Goal: Information Seeking & Learning: Understand process/instructions

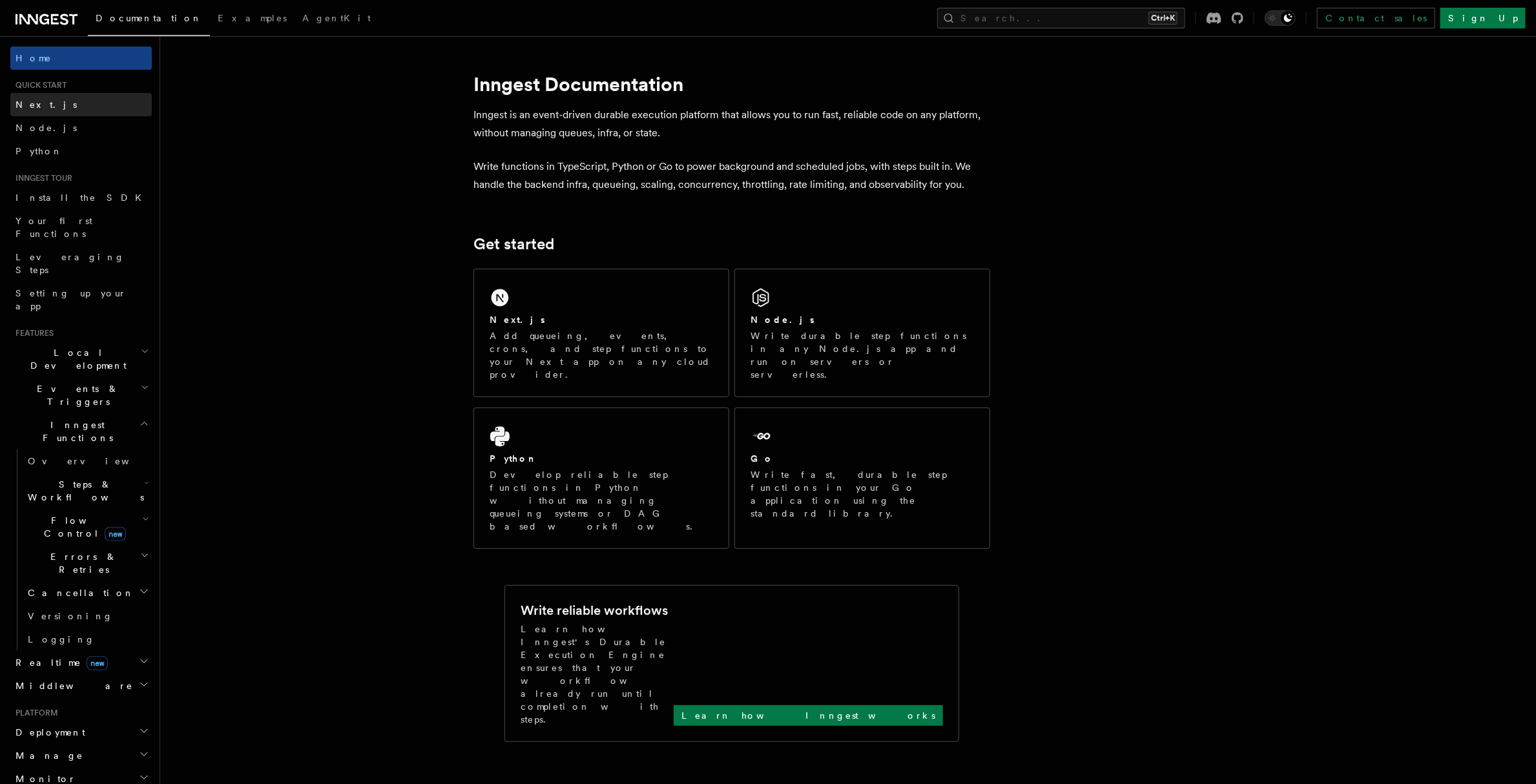
click at [45, 104] on link "Next.js" at bounding box center [81, 105] width 141 height 23
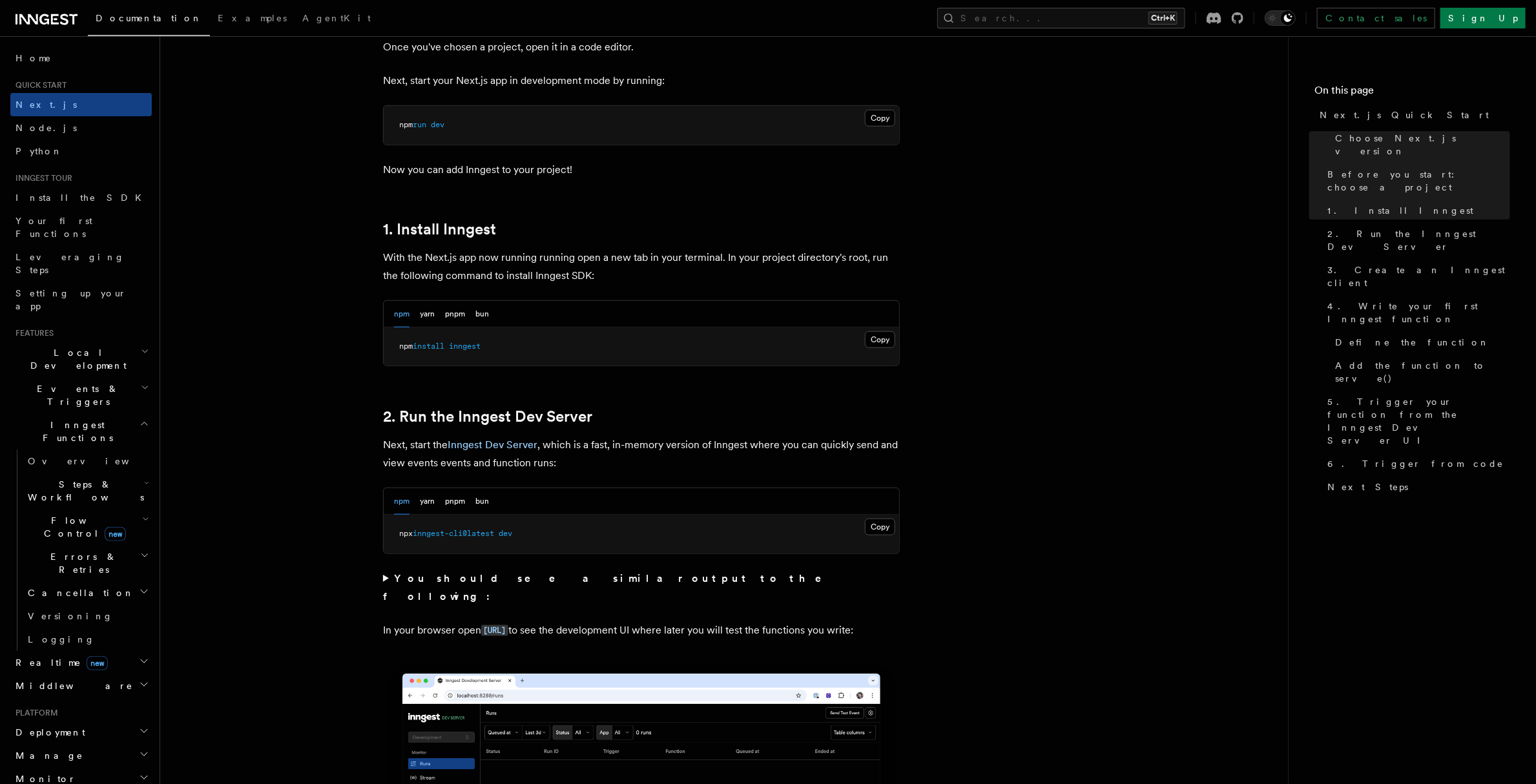
scroll to position [581, 0]
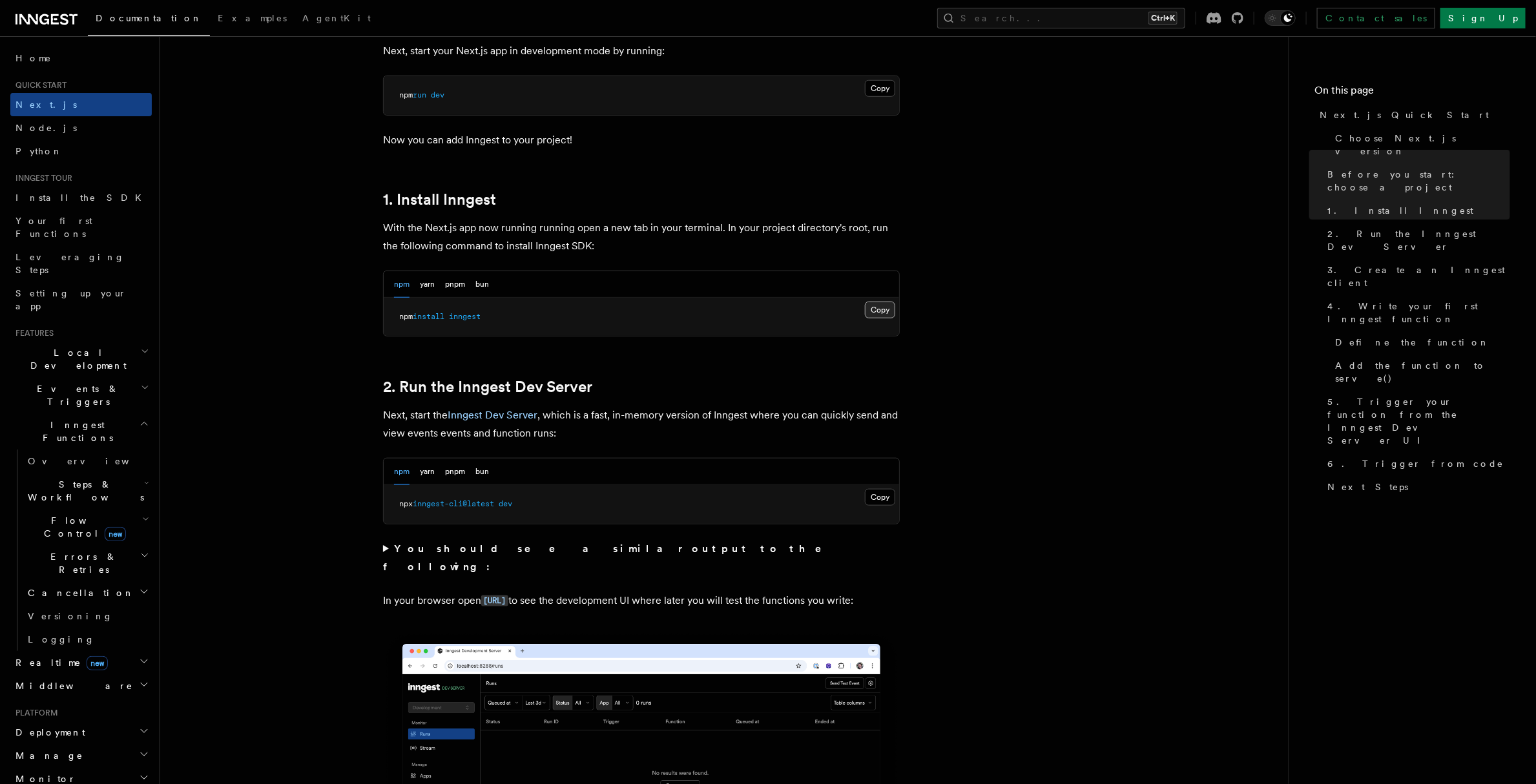
click at [875, 304] on button "Copy Copied" at bounding box center [880, 309] width 31 height 17
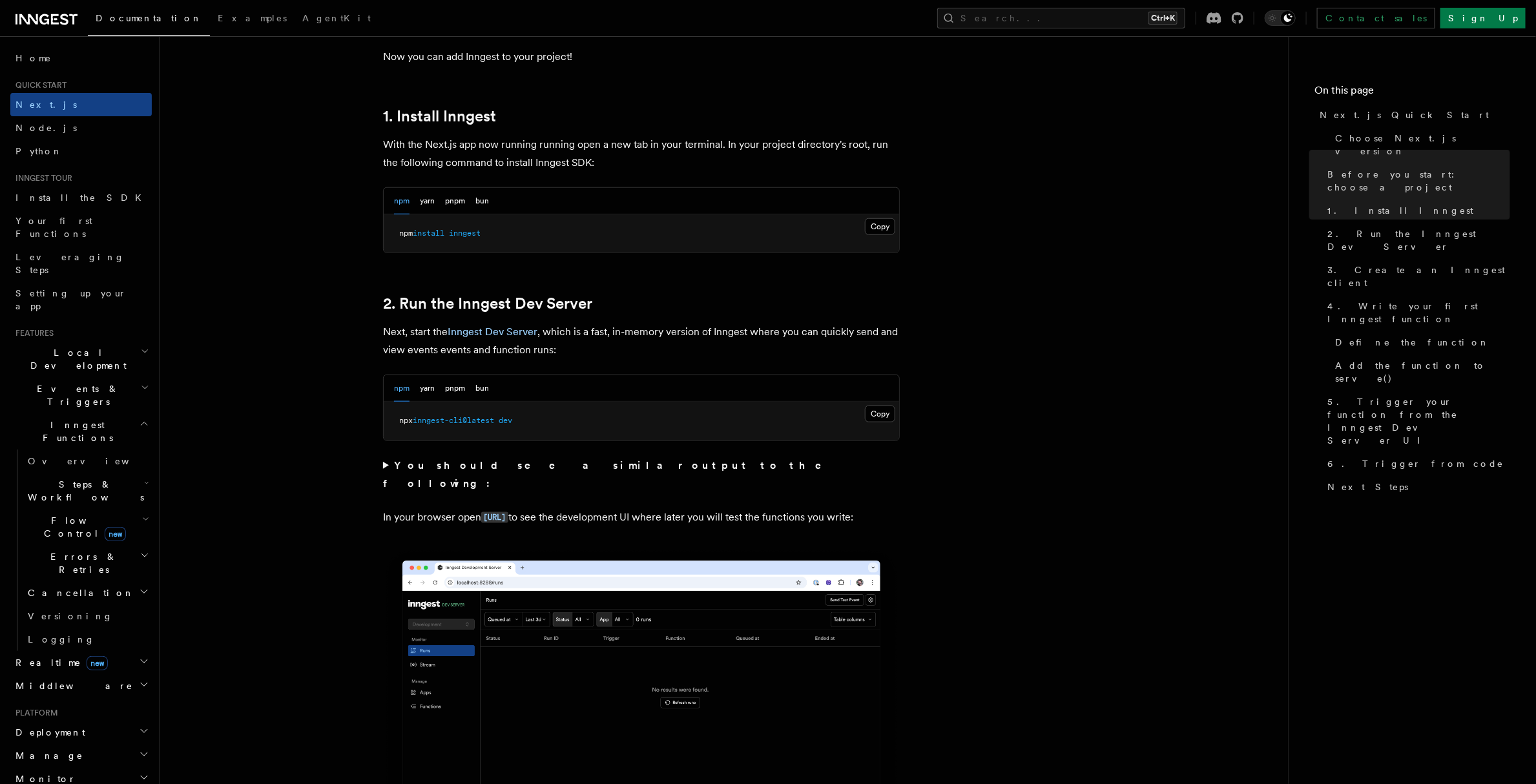
scroll to position [710, 0]
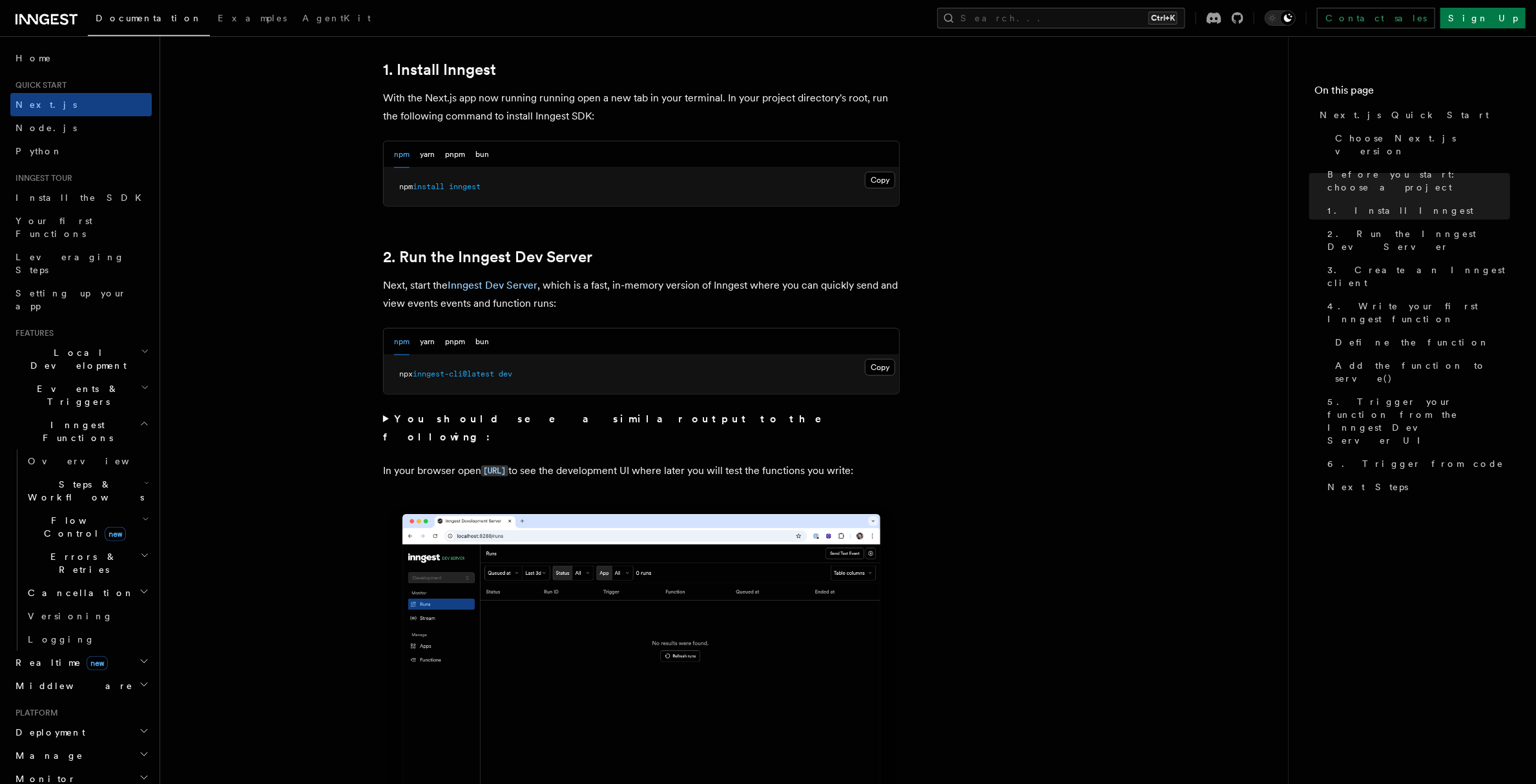
click at [556, 362] on pre "npx inngest-cli@latest dev" at bounding box center [641, 374] width 516 height 39
click at [880, 364] on button "Copy Copied" at bounding box center [880, 367] width 31 height 17
click at [499, 370] on span at bounding box center [496, 373] width 5 height 9
drag, startPoint x: 397, startPoint y: 373, endPoint x: 558, endPoint y: 374, distance: 161.0
click at [558, 374] on pre "npx inngest-cli@latest dev" at bounding box center [641, 374] width 516 height 39
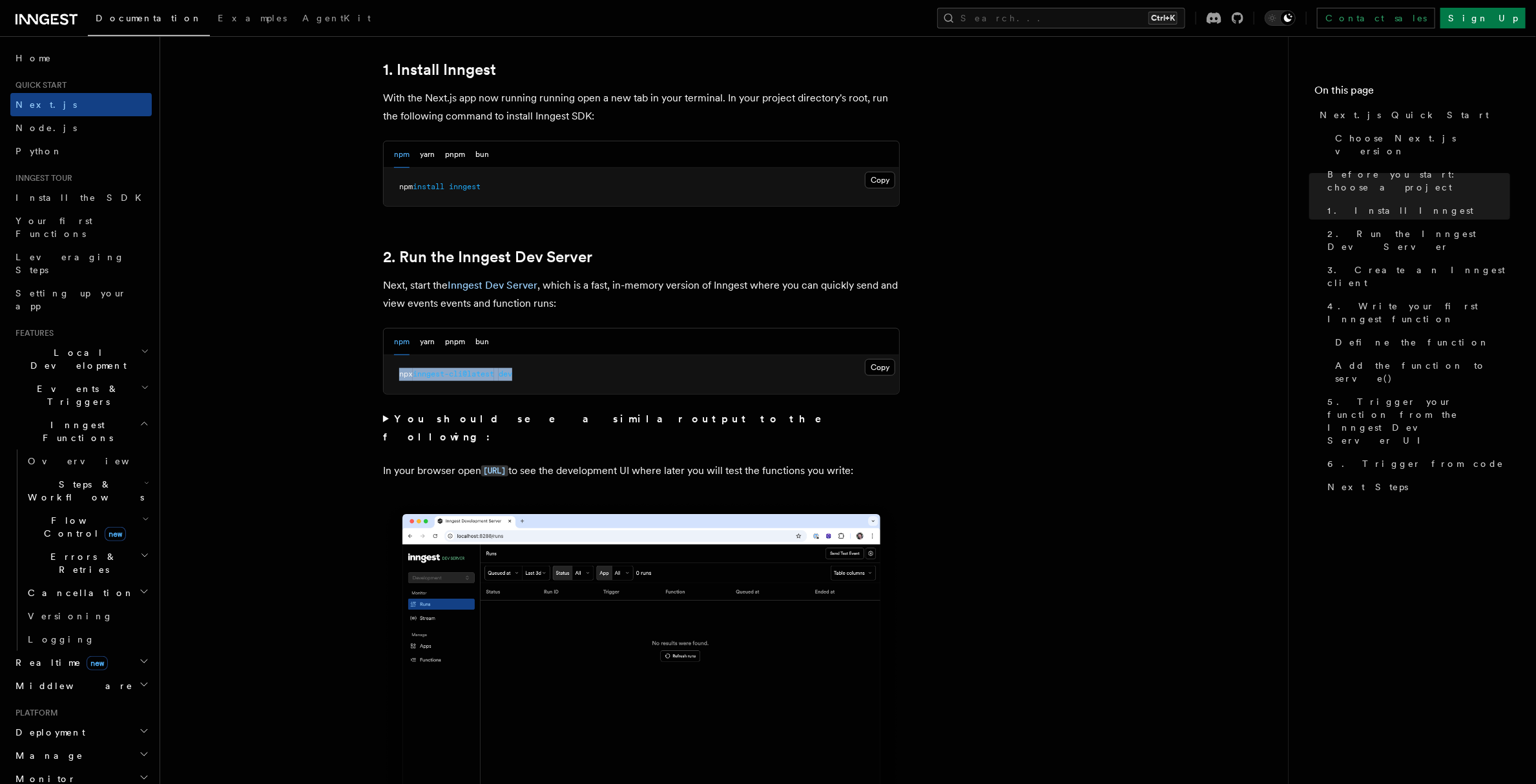
copy span "npx inngest-cli@latest dev"
click at [497, 413] on strong "You should see a similar output to the following:" at bounding box center [611, 428] width 456 height 31
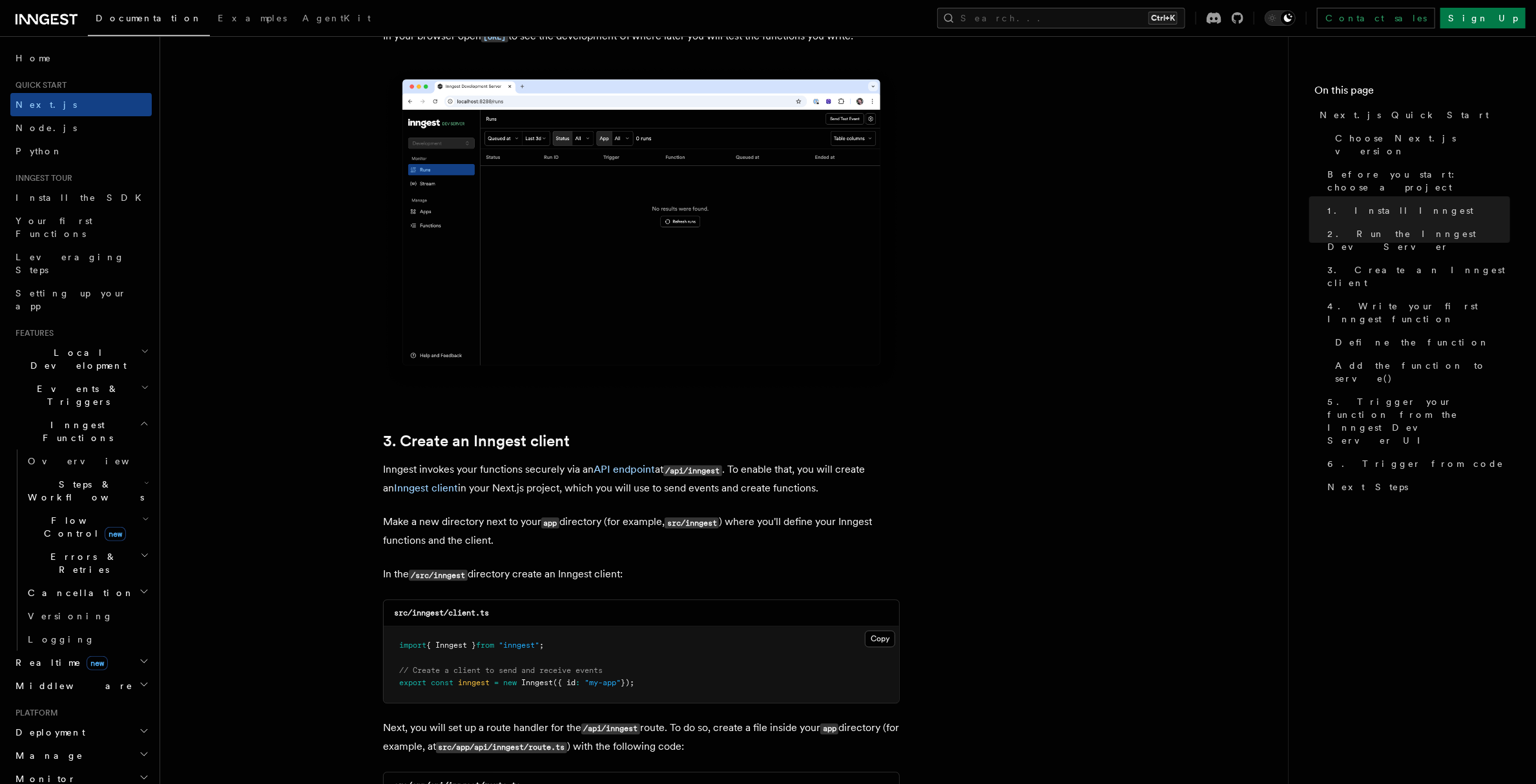
scroll to position [1485, 0]
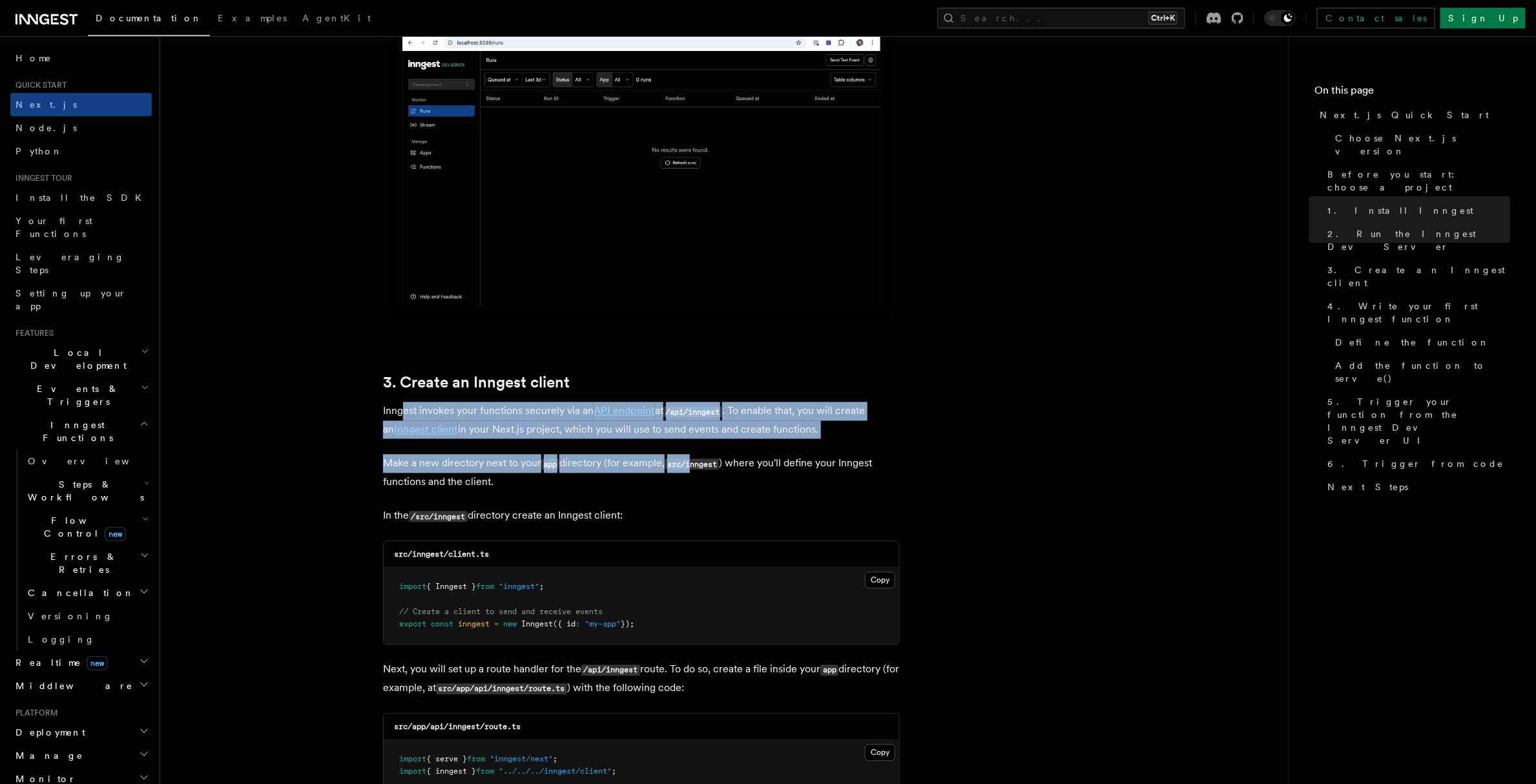
drag, startPoint x: 401, startPoint y: 403, endPoint x: 694, endPoint y: 464, distance: 299.3
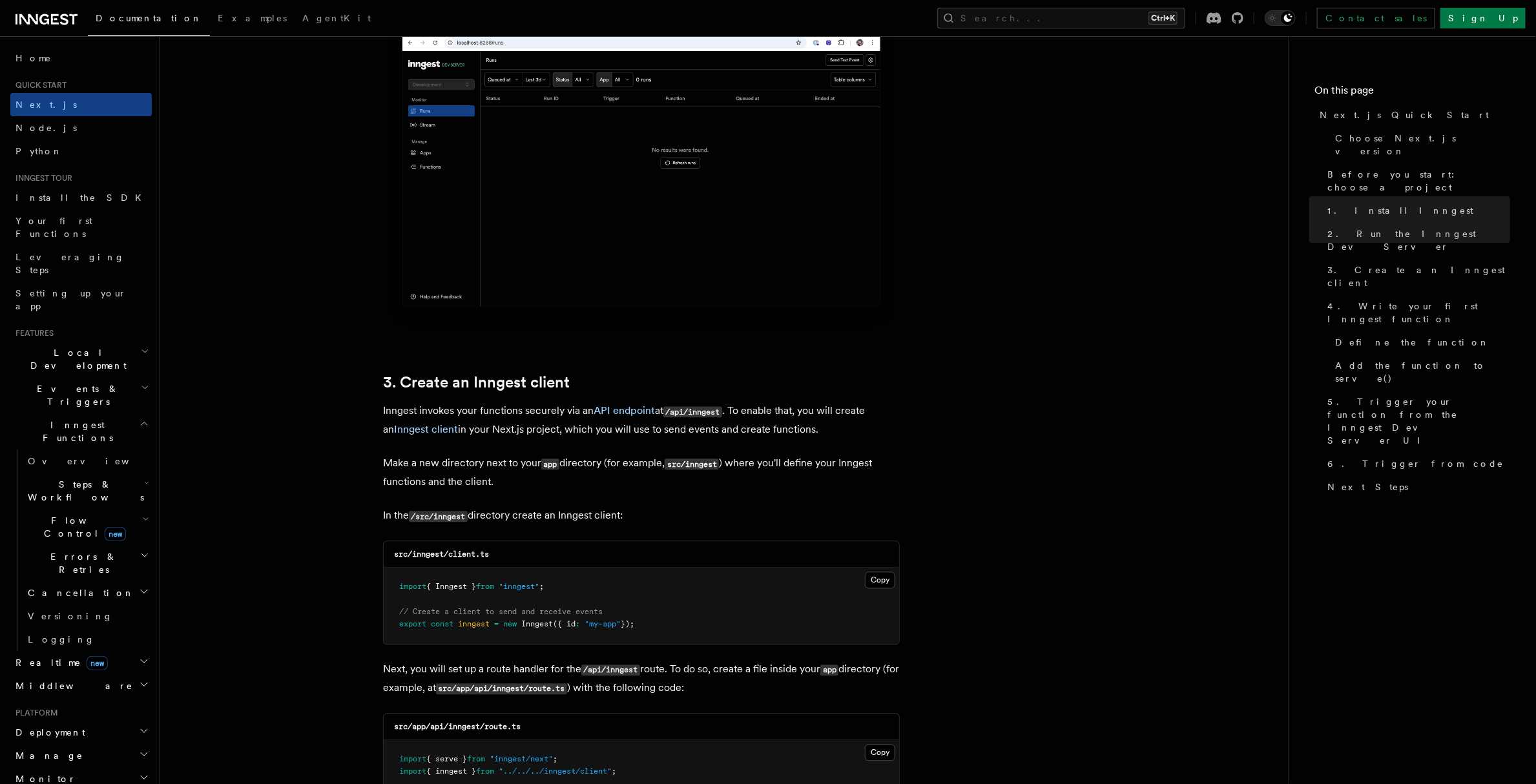
click at [699, 464] on code "src/inngest" at bounding box center [692, 464] width 54 height 11
drag, startPoint x: 791, startPoint y: 466, endPoint x: 835, endPoint y: 462, distance: 44.2
click at [835, 462] on p "Make a new directory next to your app directory (for example, src/inngest ) whe…" at bounding box center [641, 473] width 517 height 37
drag, startPoint x: 773, startPoint y: 465, endPoint x: 516, endPoint y: 480, distance: 257.4
click at [485, 480] on p "Make a new directory next to your app directory (for example, src/inngest ) whe…" at bounding box center [641, 473] width 517 height 37
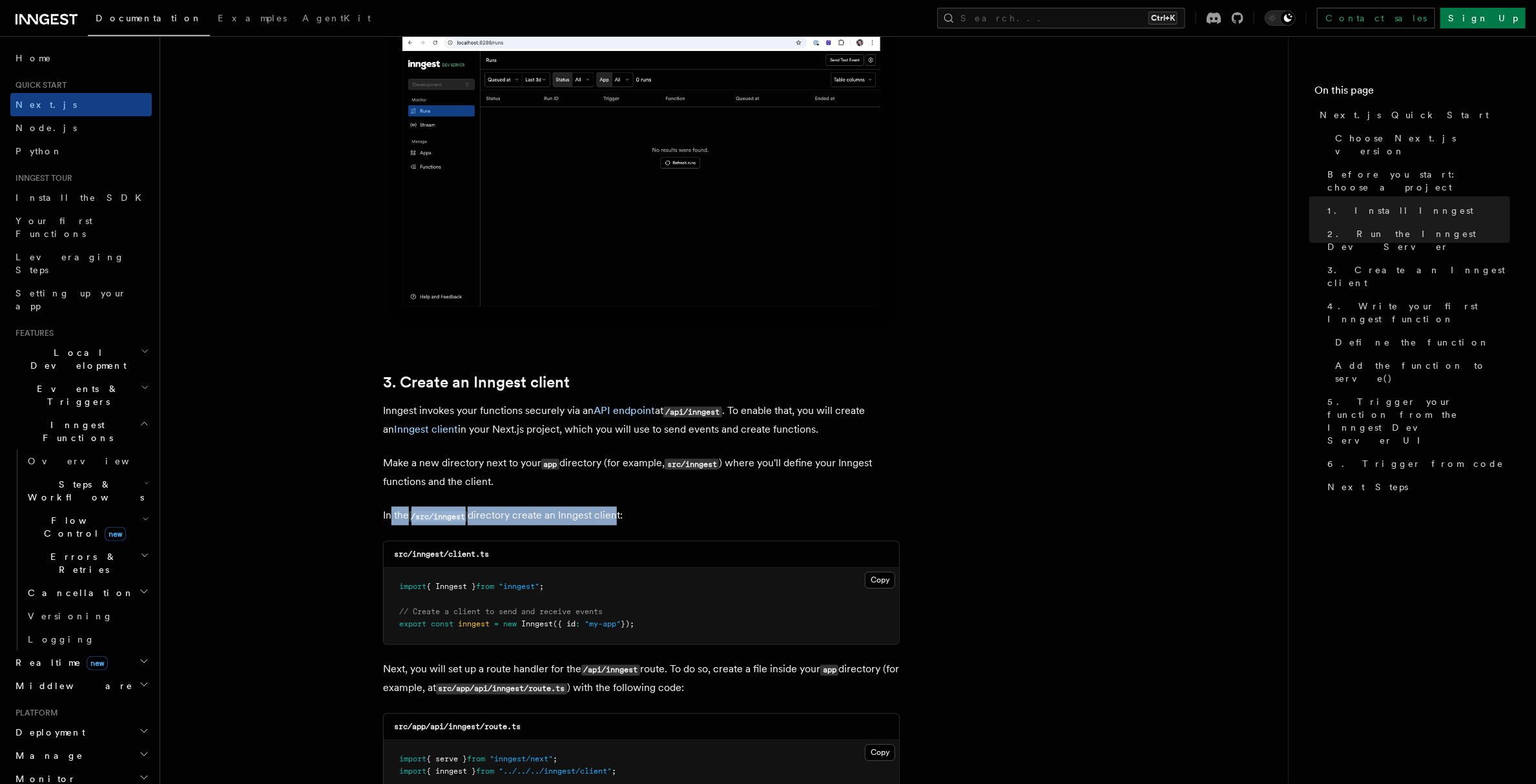
drag, startPoint x: 389, startPoint y: 522, endPoint x: 616, endPoint y: 516, distance: 227.1
click at [616, 516] on p "In the /src/inngest directory create an Inngest client:" at bounding box center [641, 516] width 517 height 19
click at [880, 580] on button "Copy Copied" at bounding box center [880, 580] width 31 height 17
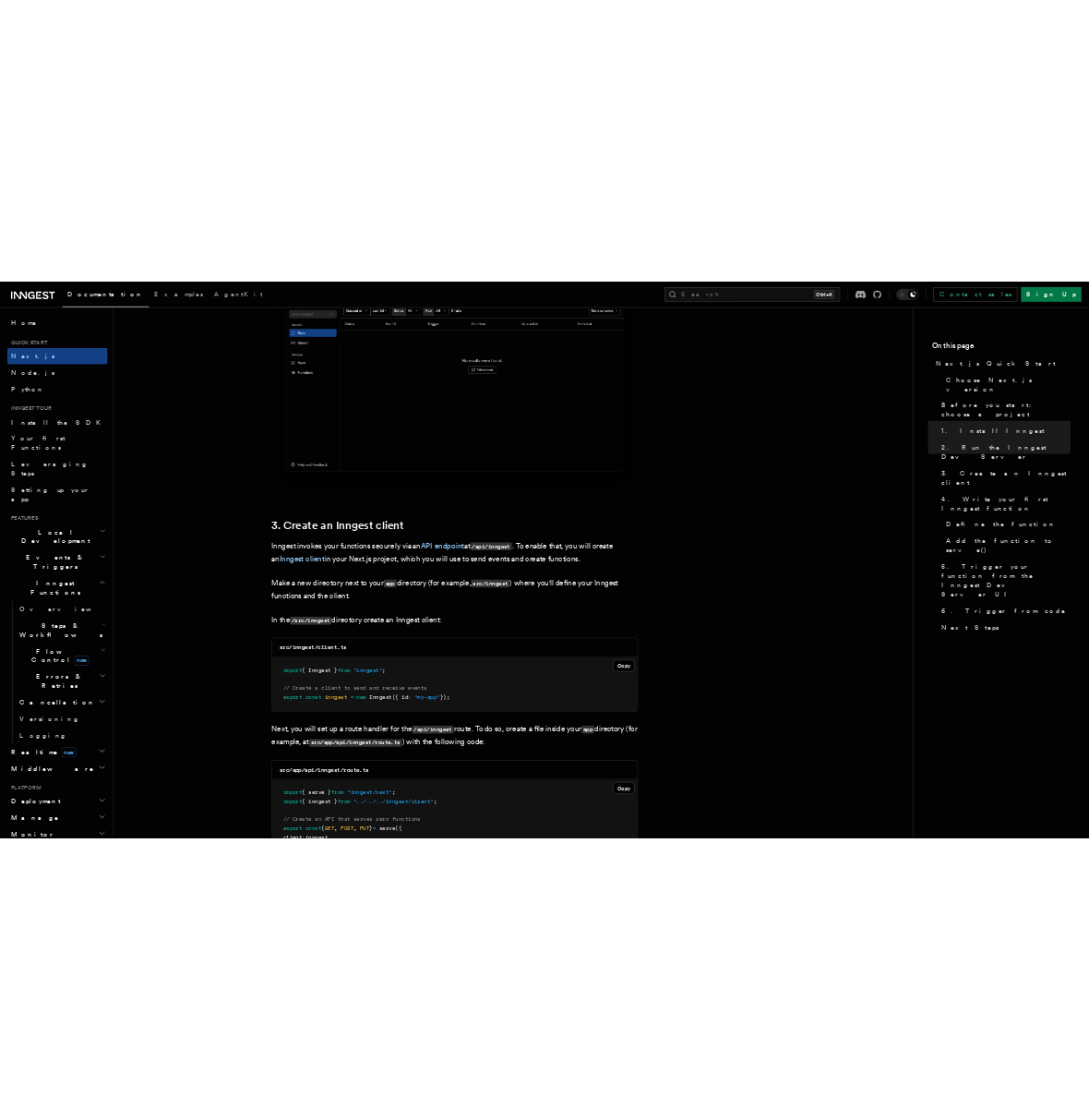
scroll to position [2398, 0]
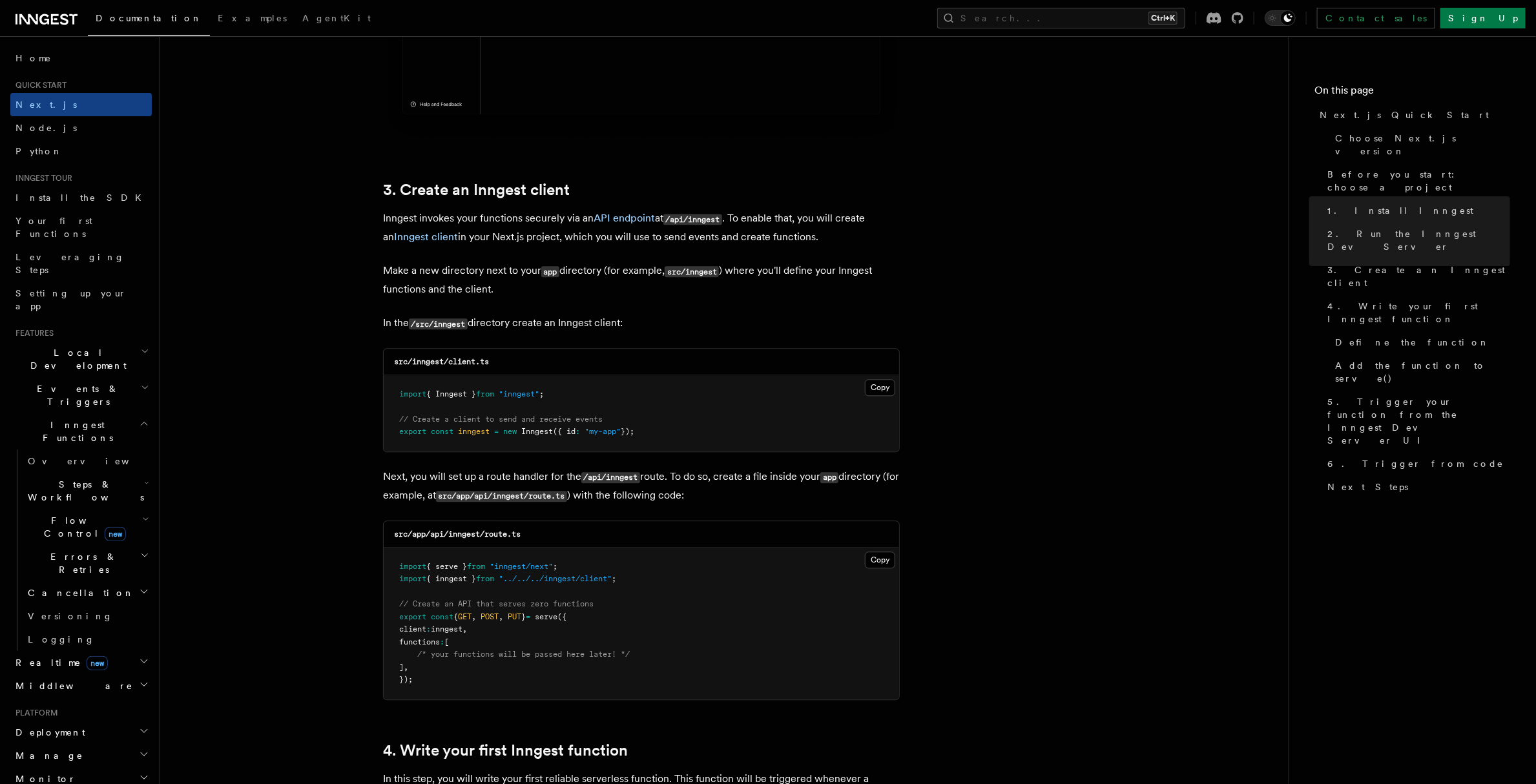
click at [405, 475] on p "Next, you will set up a route handler for the /api/inngest route. To do so, cre…" at bounding box center [641, 485] width 517 height 37
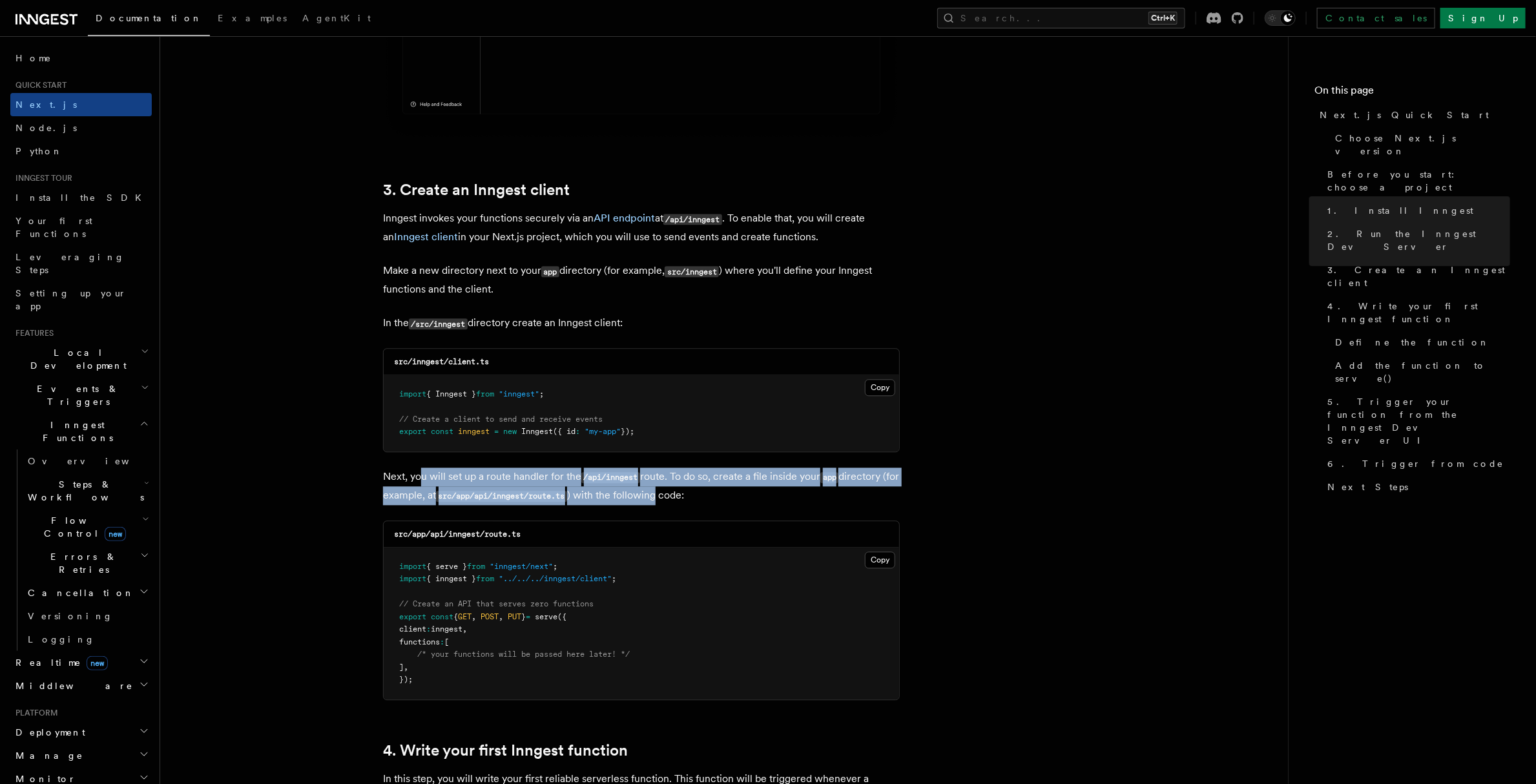
drag, startPoint x: 423, startPoint y: 472, endPoint x: 429, endPoint y: 547, distance: 75.2
click at [675, 492] on p "Next, you will set up a route handler for the /api/inngest route. To do so, cre…" at bounding box center [641, 485] width 517 height 37
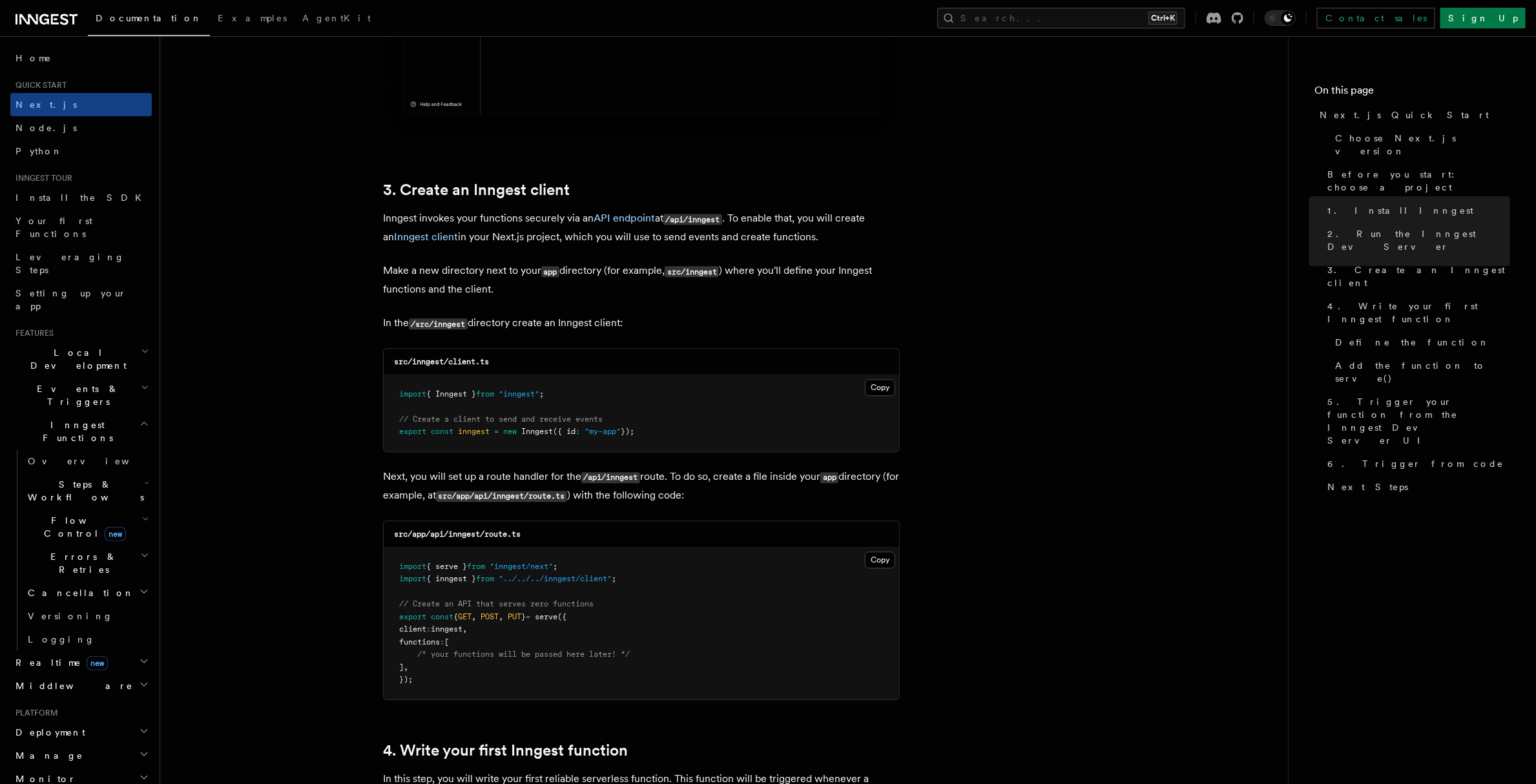
drag, startPoint x: 575, startPoint y: 633, endPoint x: 599, endPoint y: 626, distance: 25.0
click at [576, 633] on pre "import { serve } from "inngest/next" ; import { inngest } from "../../../innges…" at bounding box center [641, 623] width 516 height 152
click at [871, 555] on button "Copy Copied" at bounding box center [880, 560] width 31 height 17
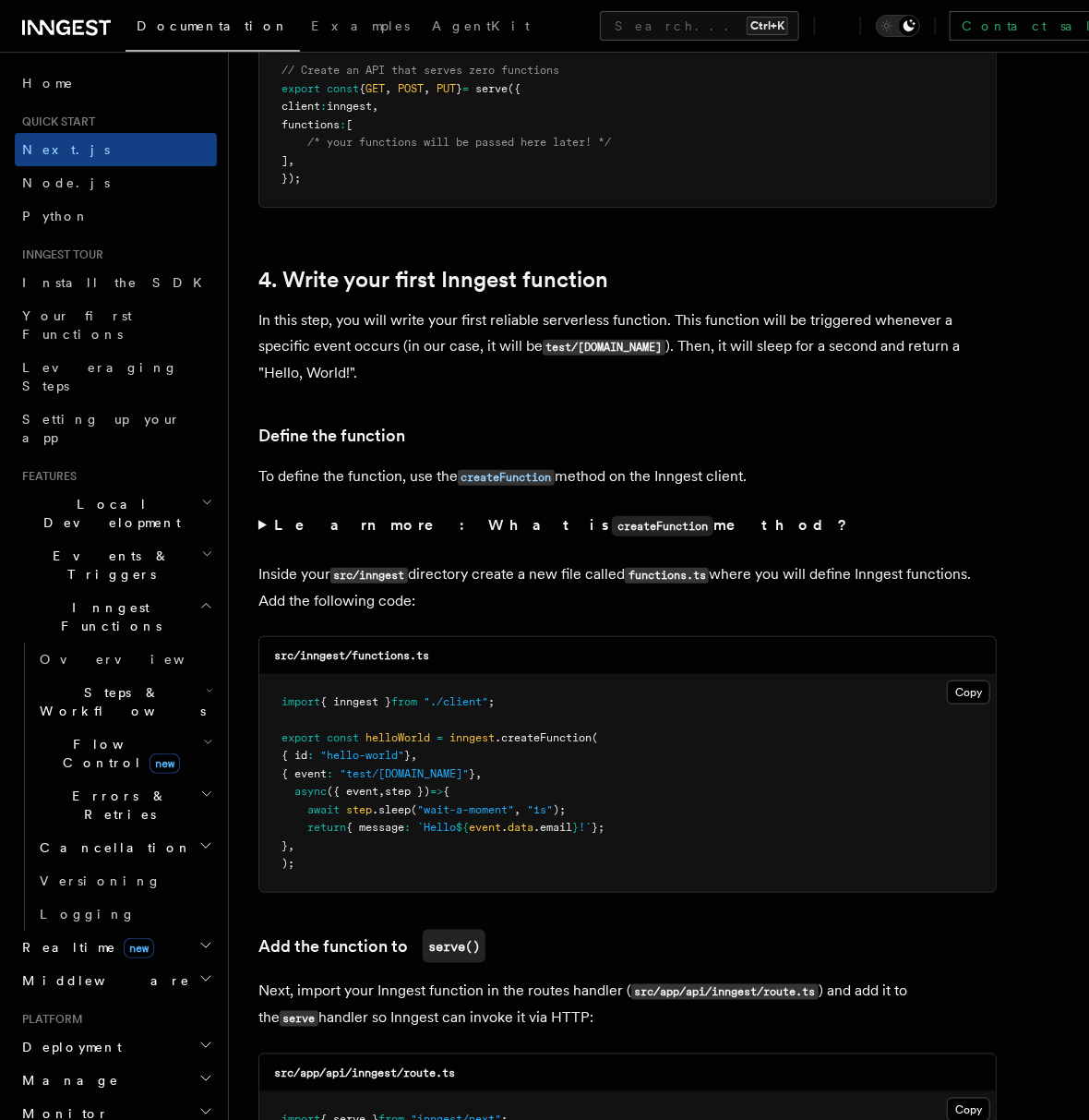
scroll to position [3230, 0]
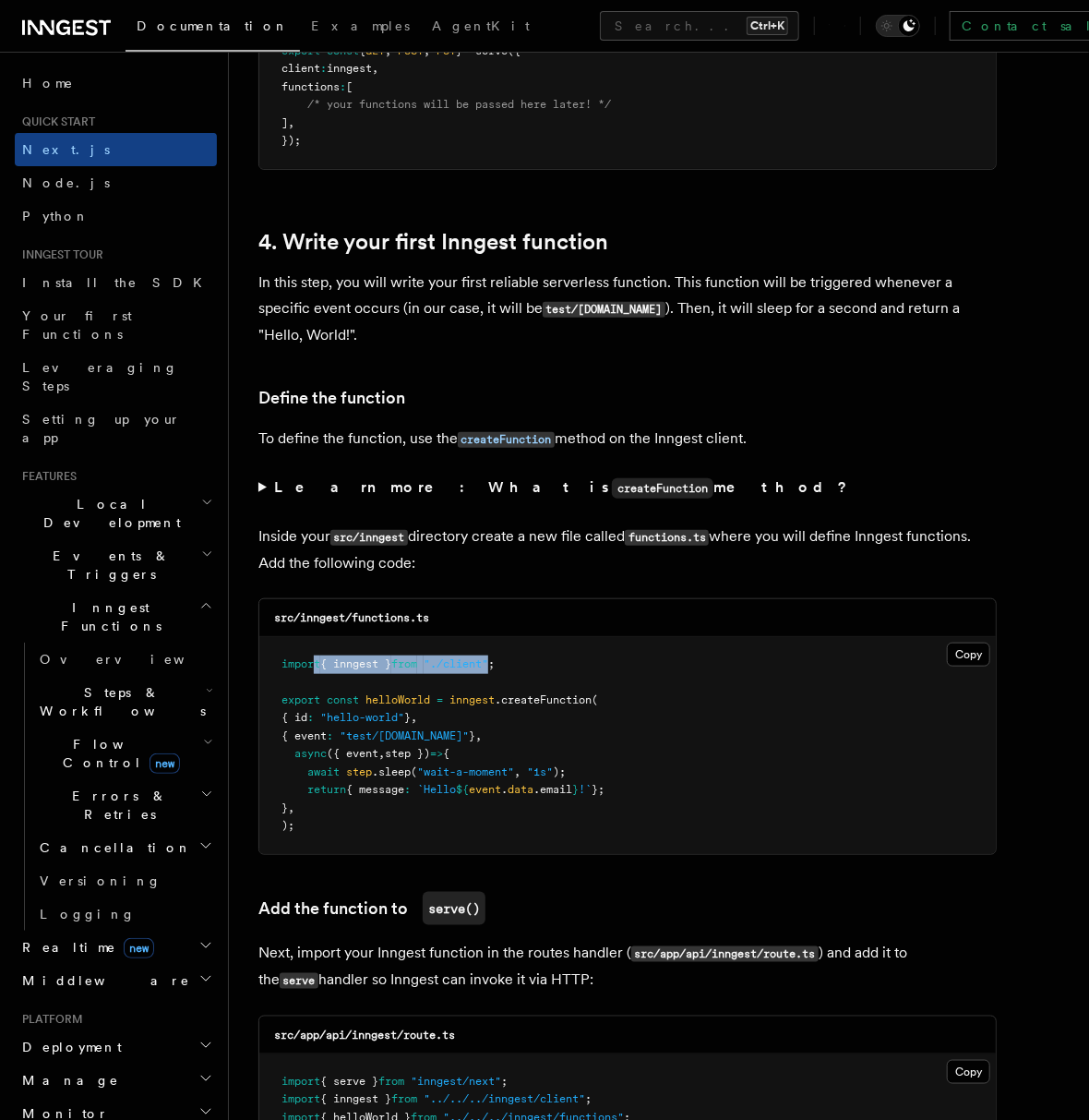
drag, startPoint x: 315, startPoint y: 667, endPoint x: 335, endPoint y: 673, distance: 20.9
click at [503, 640] on pre "import { inngest } from "./client" ; export const helloWorld = inngest .createF…" at bounding box center [628, 745] width 737 height 217
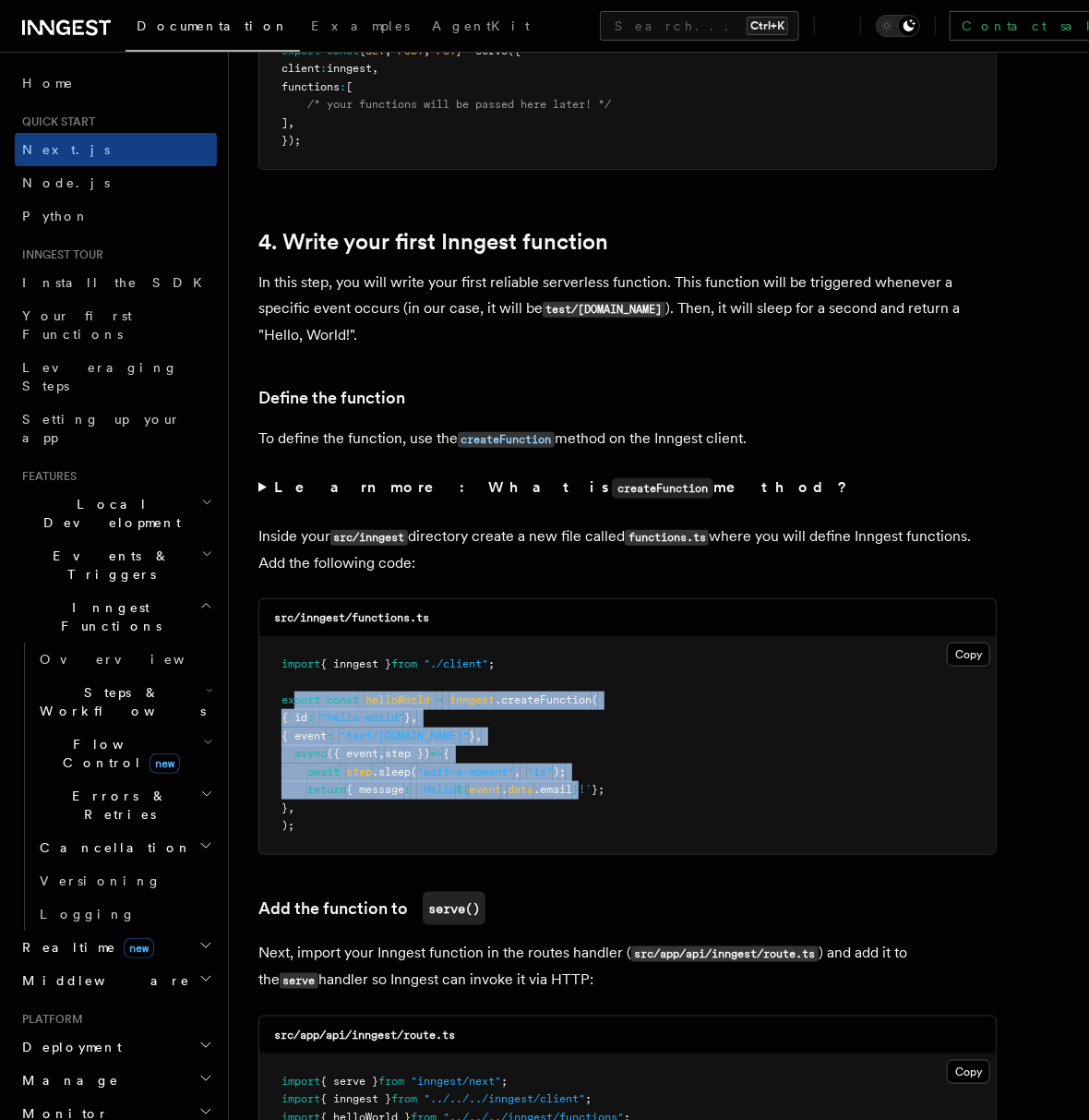
drag, startPoint x: 295, startPoint y: 701, endPoint x: 371, endPoint y: 767, distance: 100.7
click at [594, 780] on code "import { inngest } from "./client" ; export const helloWorld = inngest .createF…" at bounding box center [443, 745] width 323 height 175
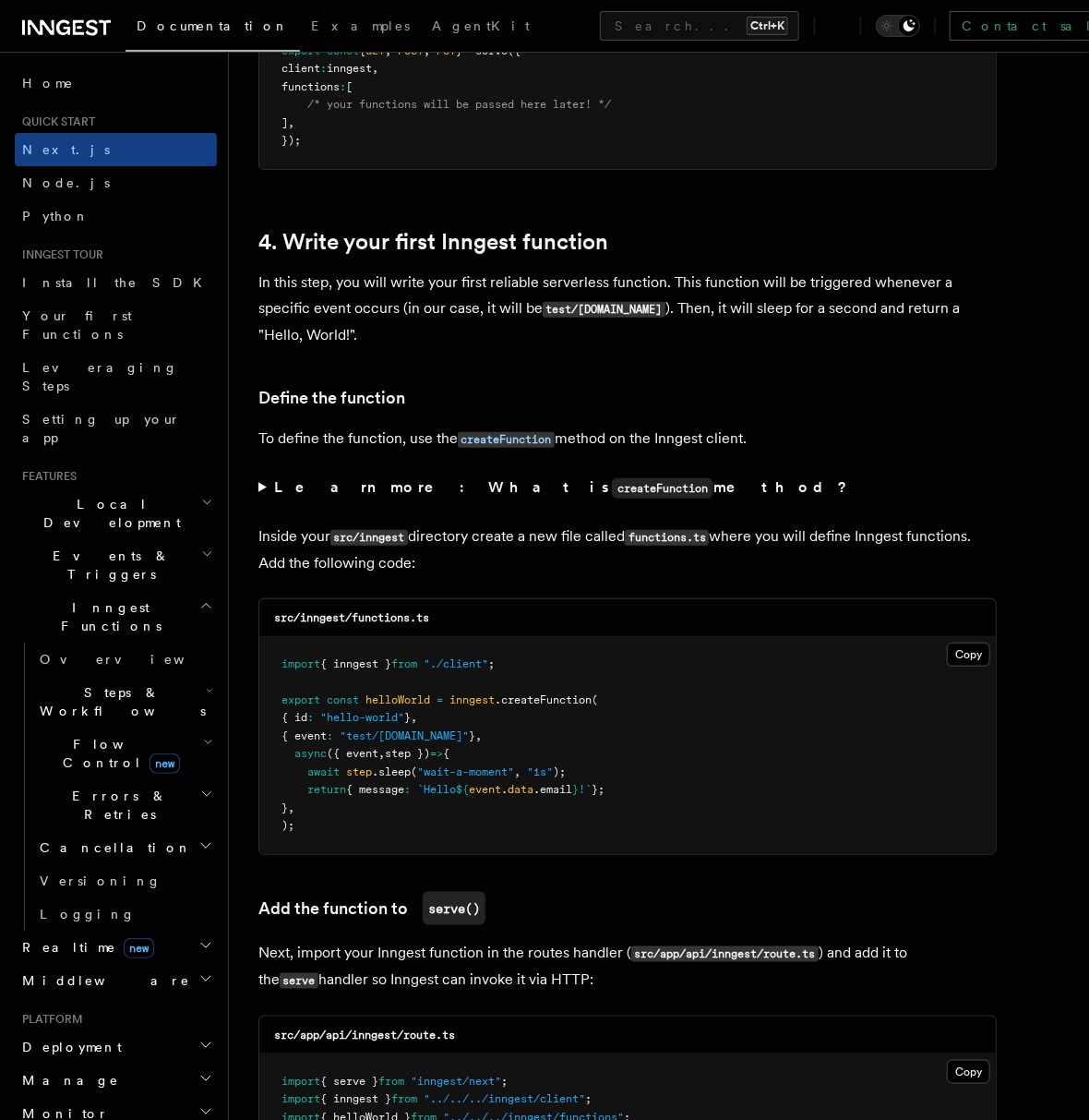
click at [354, 801] on pre "import { inngest } from "./client" ; export const helloWorld = inngest .createF…" at bounding box center [628, 745] width 737 height 217
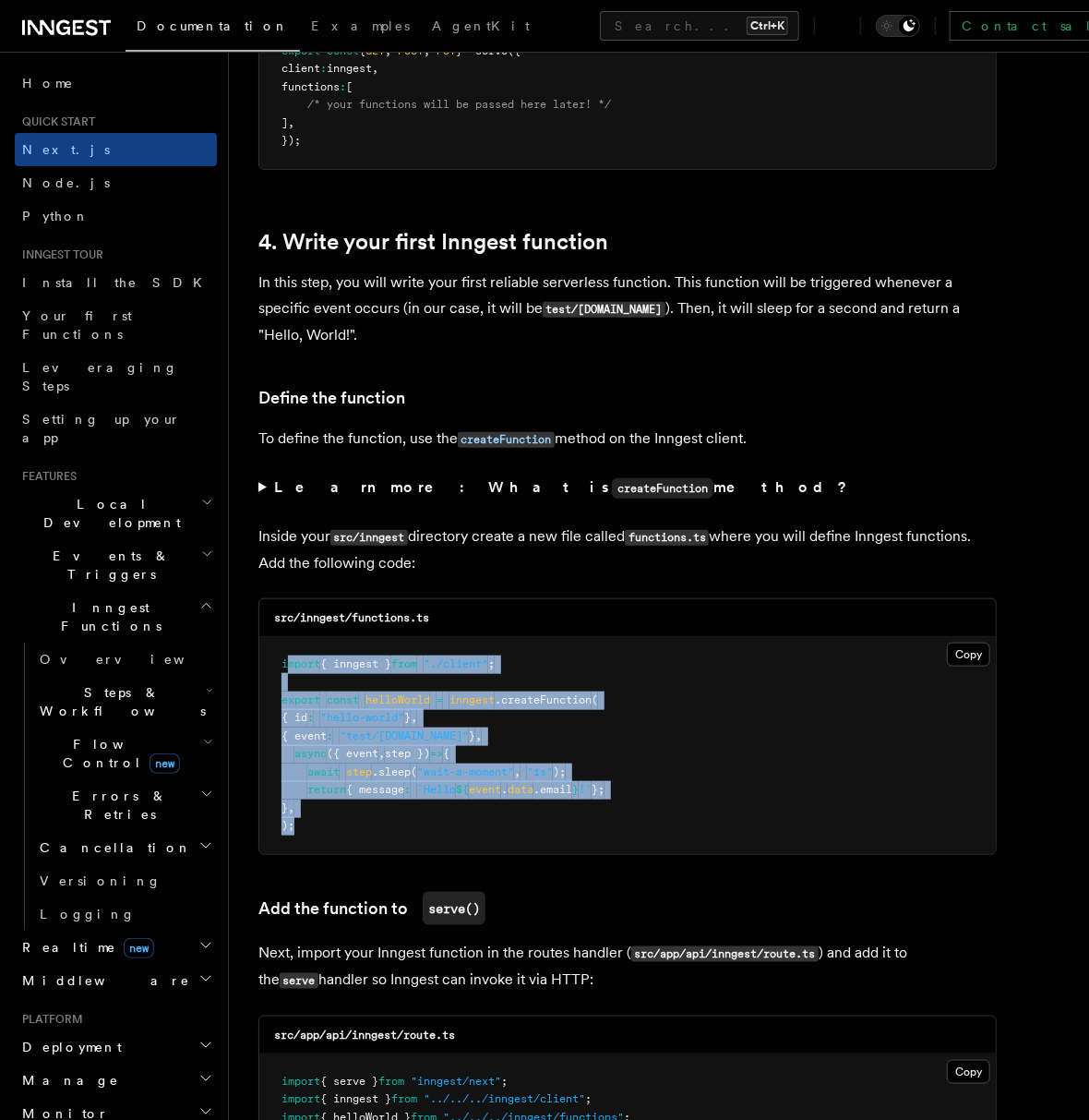
drag, startPoint x: 347, startPoint y: 831, endPoint x: 286, endPoint y: 642, distance: 198.6
click at [286, 642] on pre "import { inngest } from "./client" ; export const helloWorld = inngest .createF…" at bounding box center [628, 745] width 737 height 217
click at [342, 792] on span "return" at bounding box center [327, 788] width 39 height 13
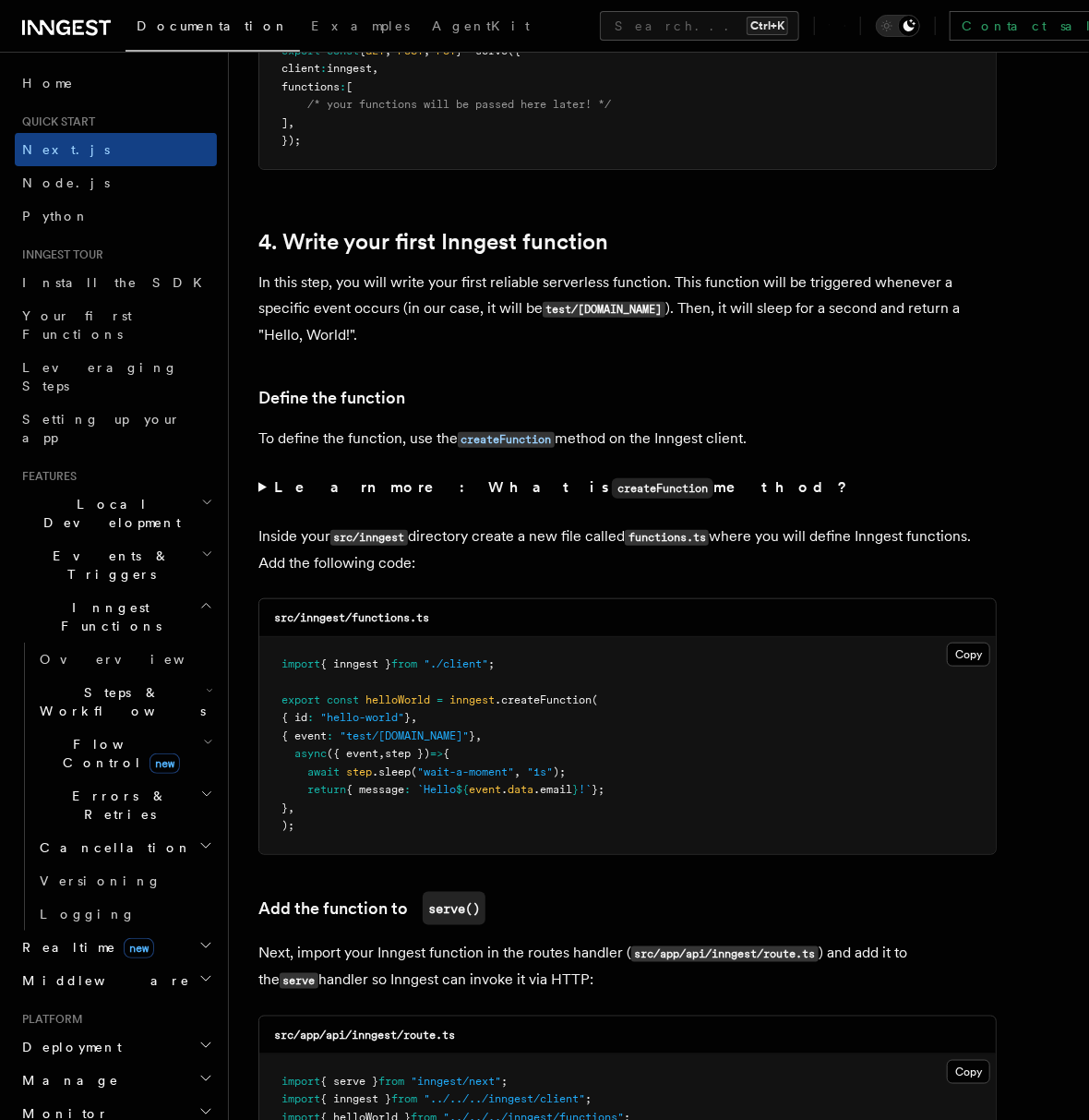
click at [969, 645] on button "Copy Copied" at bounding box center [968, 654] width 44 height 24
click at [417, 659] on span "from" at bounding box center [404, 663] width 26 height 13
drag, startPoint x: 288, startPoint y: 668, endPoint x: 507, endPoint y: 660, distance: 219.1
click at [507, 660] on pre "import { inngest } from "./client" ; export const helloWorld = inngest .createF…" at bounding box center [628, 745] width 737 height 217
click at [509, 678] on pre "import { inngest } from "./client" ; export const helloWorld = inngest .createF…" at bounding box center [628, 745] width 737 height 217
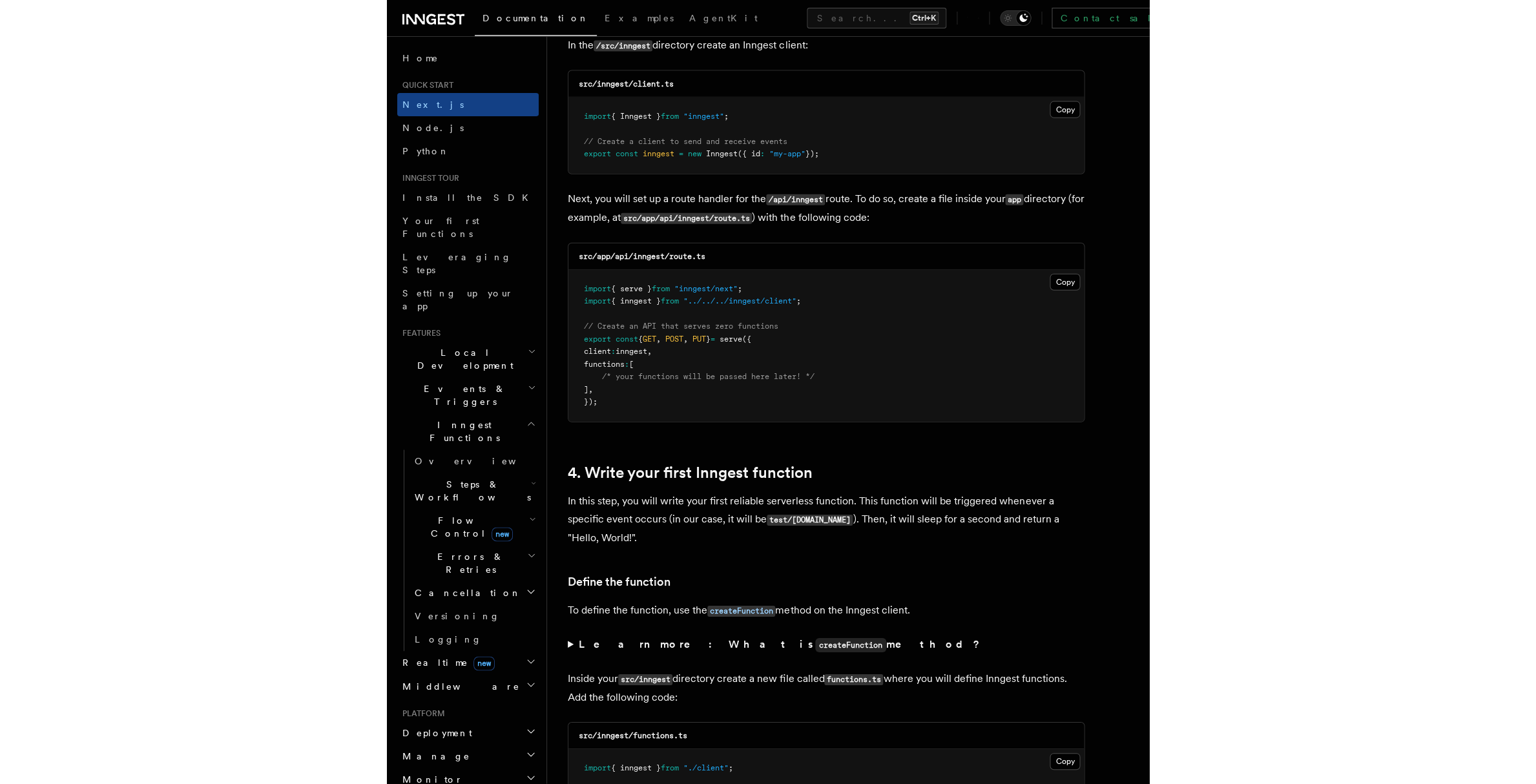
scroll to position [1871, 0]
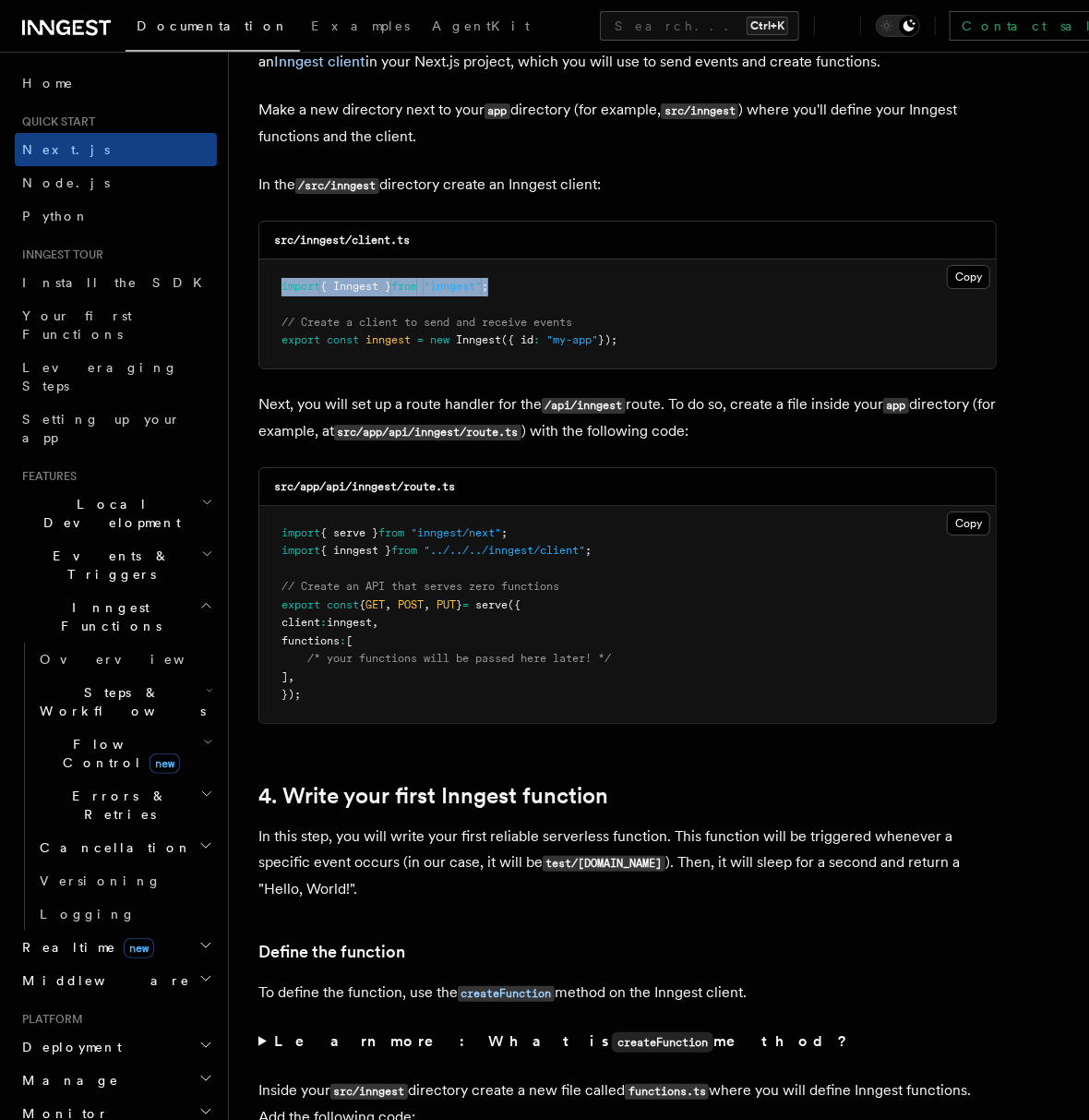
drag, startPoint x: 557, startPoint y: 281, endPoint x: 273, endPoint y: 276, distance: 284.0
click at [273, 276] on pre "import { Inngest } from "inngest" ; // Create a client to send and receive even…" at bounding box center [628, 314] width 737 height 109
copy span "import { Inngest } from "inngest" ;"
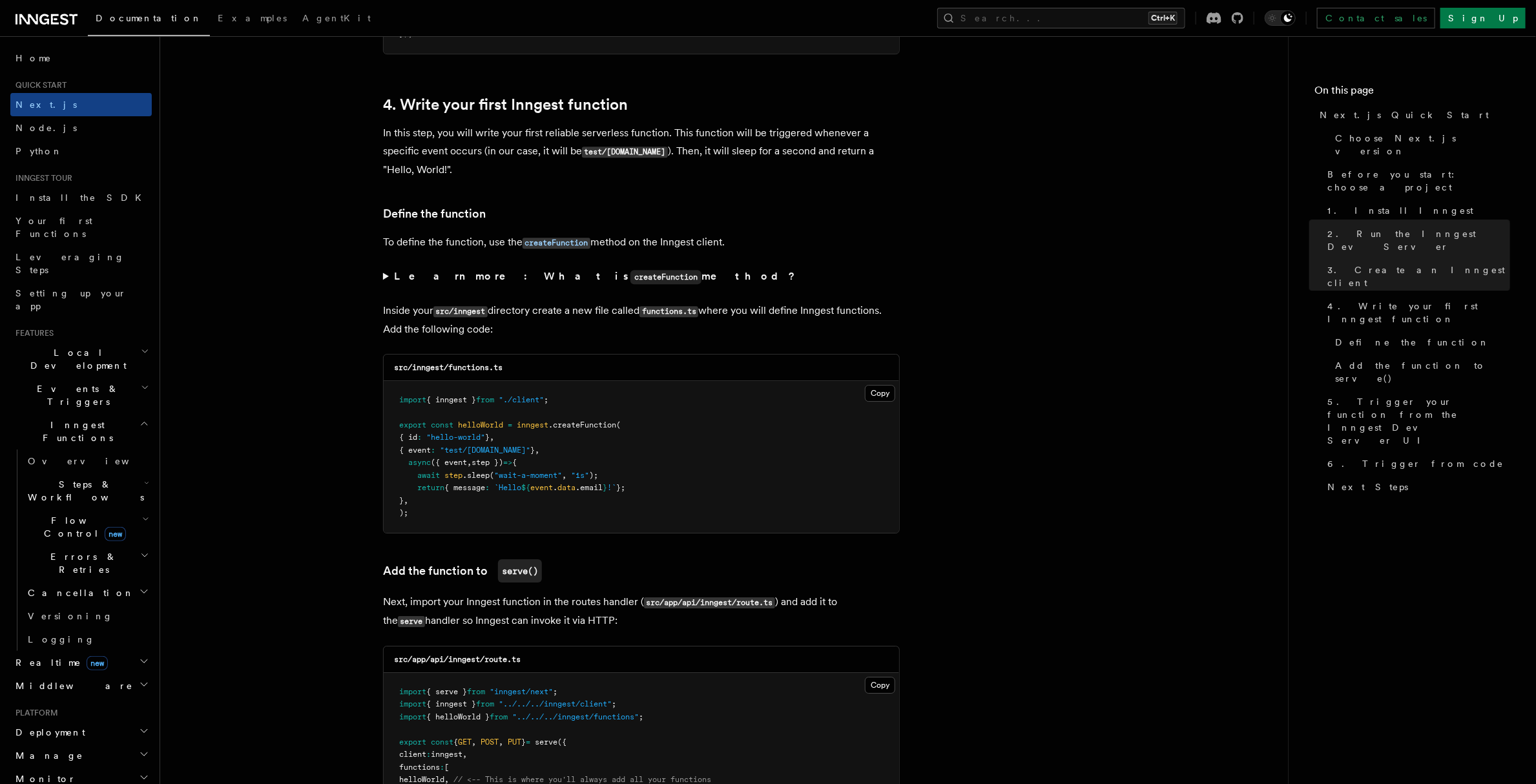
scroll to position [2582, 0]
